Goal: Information Seeking & Learning: Learn about a topic

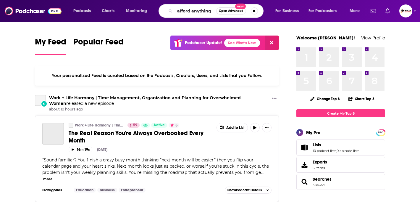
type input "afford anything"
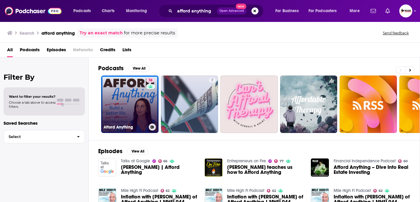
click at [130, 96] on link "74 Afford Anything" at bounding box center [129, 103] width 57 height 57
